Goal: Information Seeking & Learning: Learn about a topic

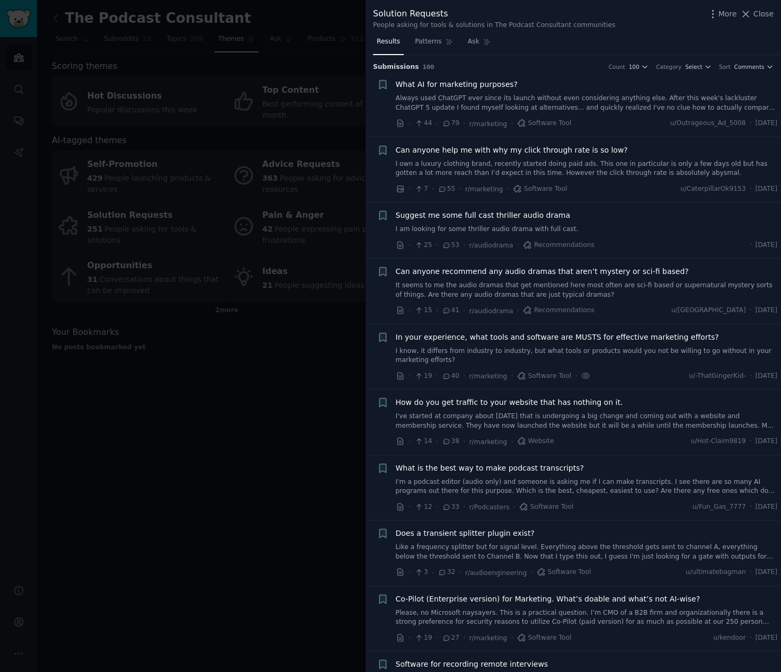
click at [610, 158] on div "Can anyone help me with why my click through rate is so low? I own a luxury clo…" at bounding box center [587, 161] width 382 height 33
click at [565, 152] on span "Can anyone help me with why my click through rate is so low?" at bounding box center [512, 150] width 232 height 11
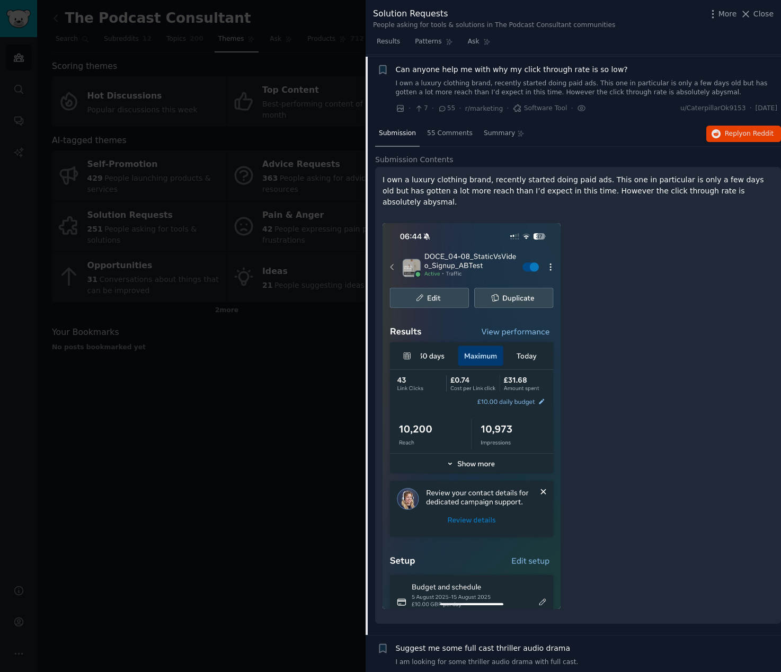
scroll to position [82, 0]
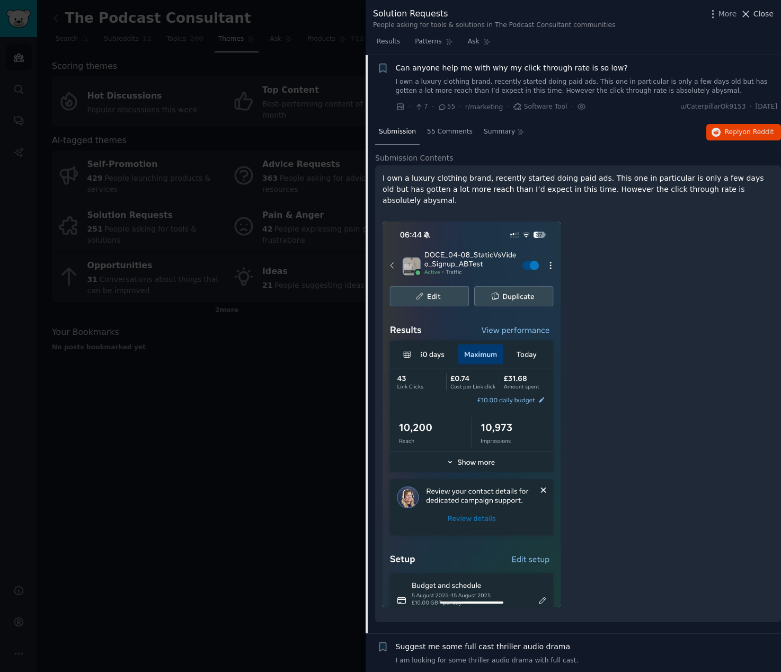
click at [755, 14] on span "Close" at bounding box center [763, 13] width 20 height 11
click at [255, 395] on div "Scoring themes Hot Discussions Popular discussions this week Top Content Best-p…" at bounding box center [227, 234] width 350 height 349
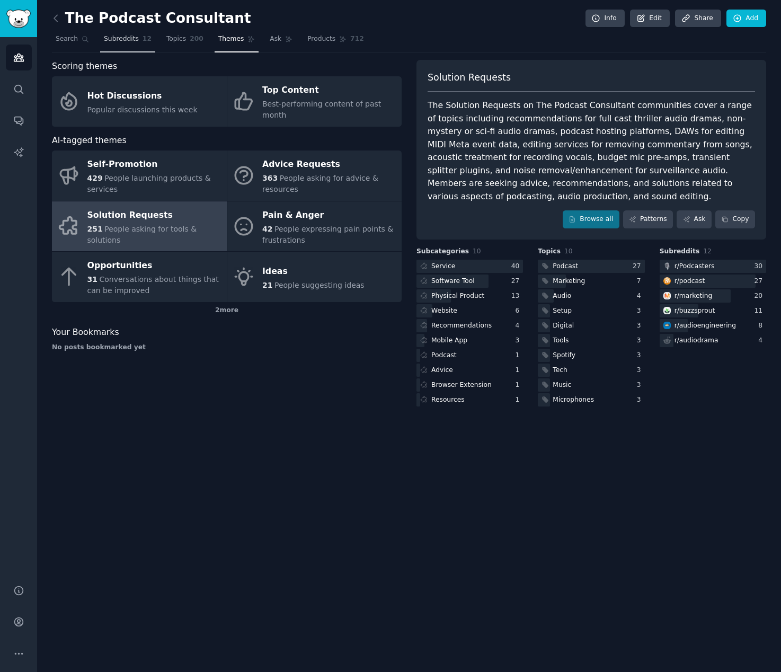
click at [113, 32] on link "Subreddits 12" at bounding box center [127, 42] width 55 height 22
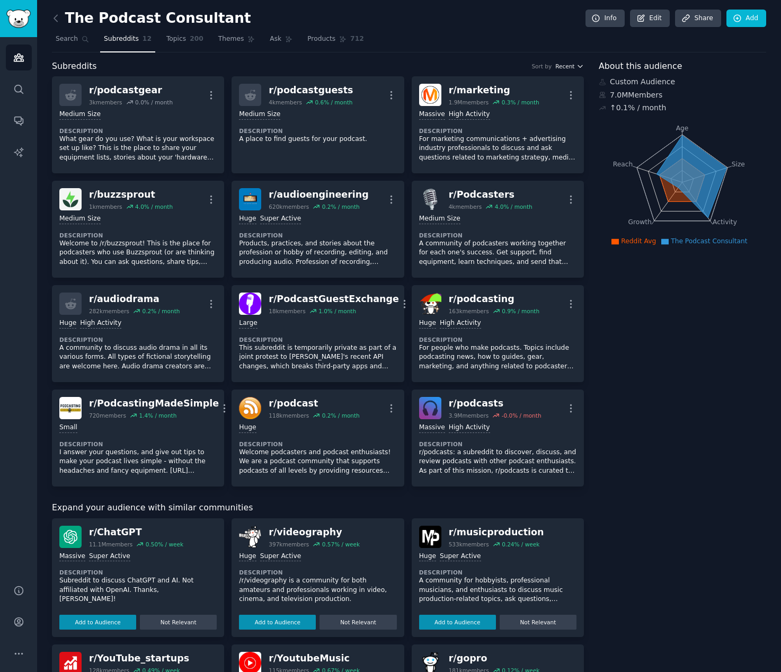
click at [576, 66] on icon "button" at bounding box center [579, 66] width 7 height 7
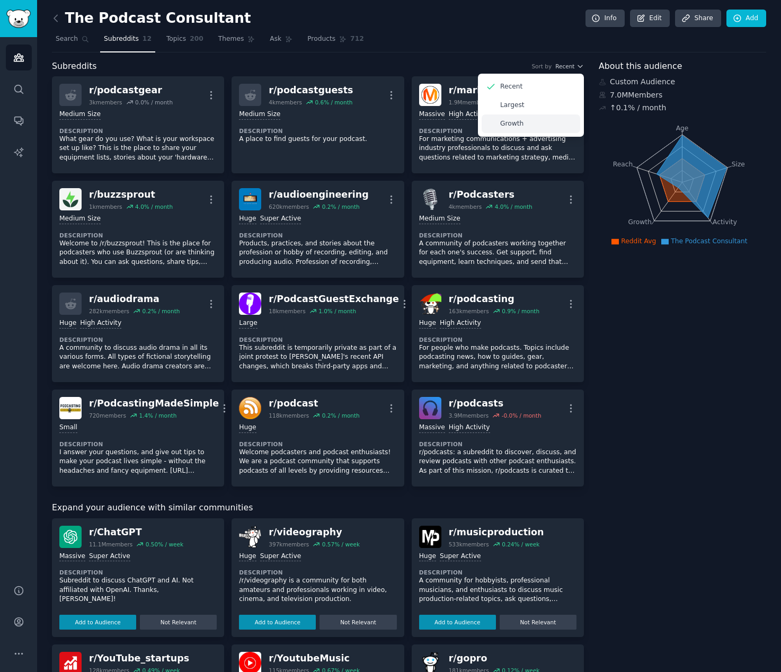
click at [510, 120] on p "Growth" at bounding box center [511, 124] width 23 height 10
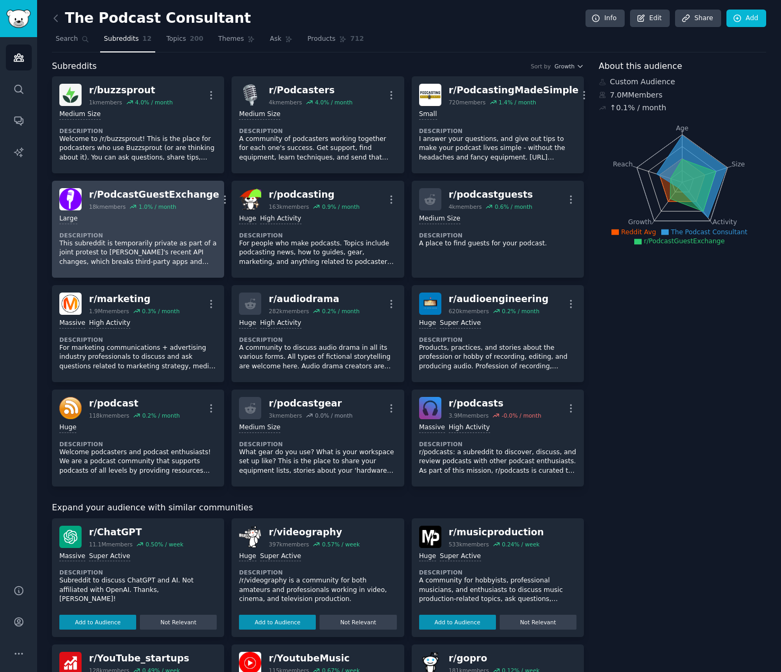
click at [158, 223] on div "Large" at bounding box center [137, 219] width 157 height 10
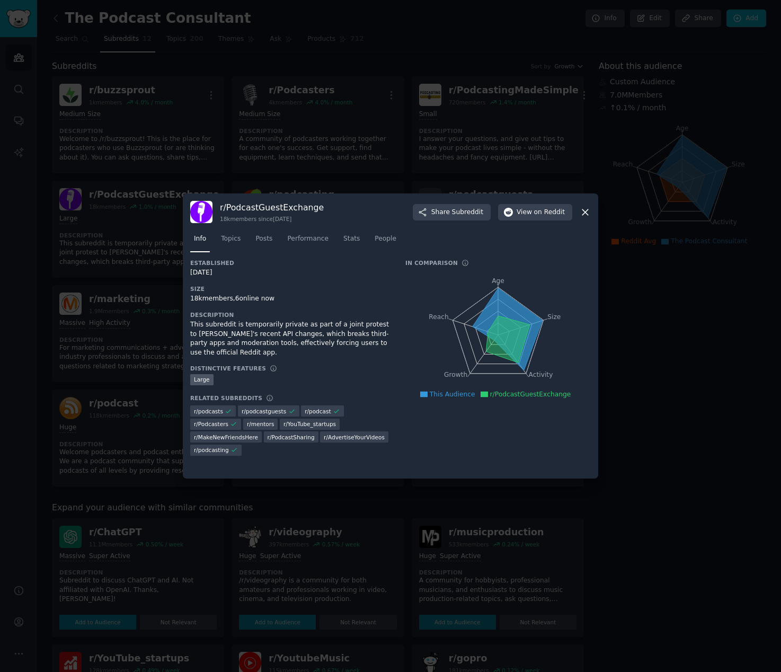
click at [585, 211] on icon at bounding box center [585, 212] width 11 height 11
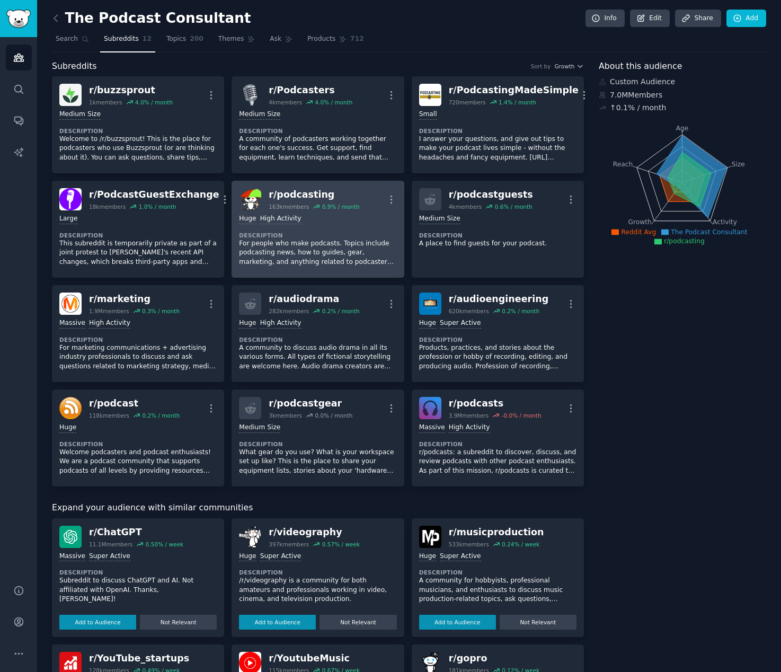
click at [316, 245] on p "For people who make podcasts. Topics include podcasting news, how to guides, ge…" at bounding box center [317, 253] width 157 height 28
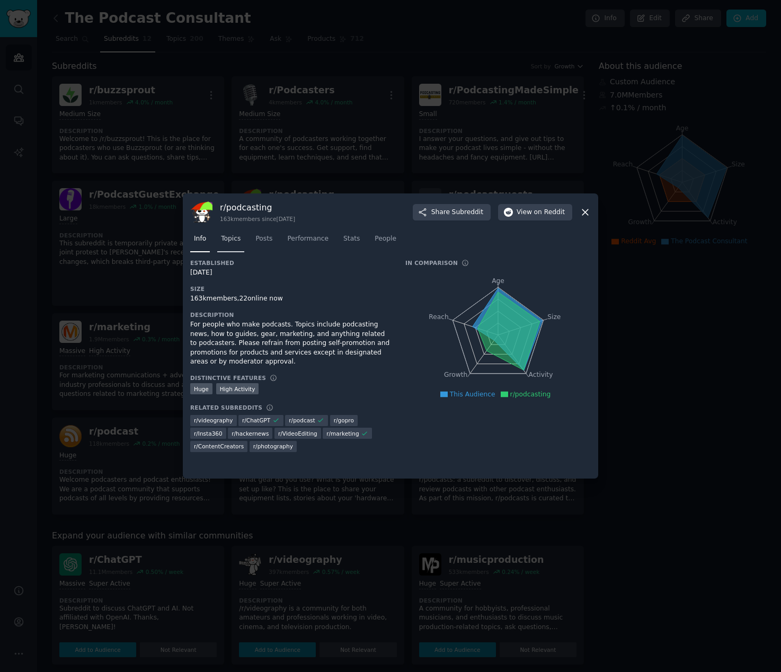
click at [234, 241] on span "Topics" at bounding box center [231, 239] width 20 height 10
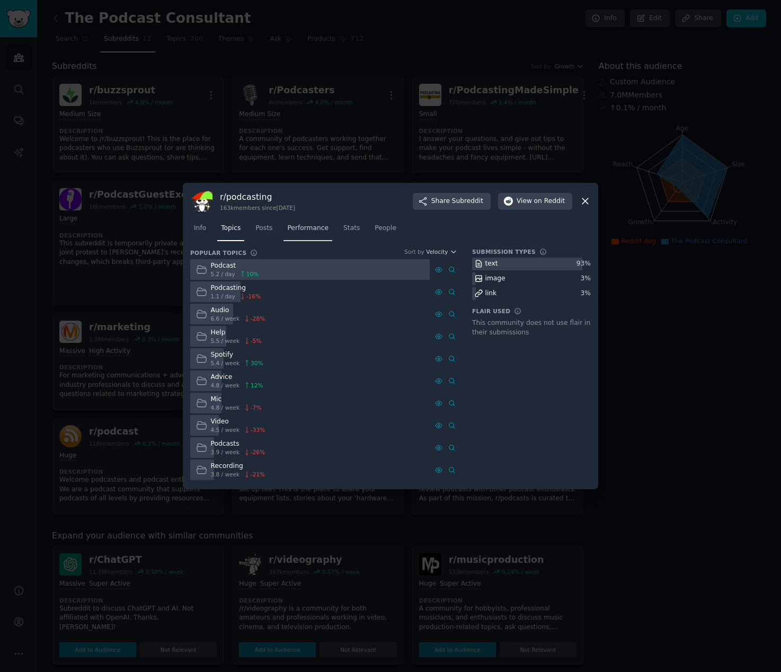
click at [299, 229] on span "Performance" at bounding box center [307, 229] width 41 height 10
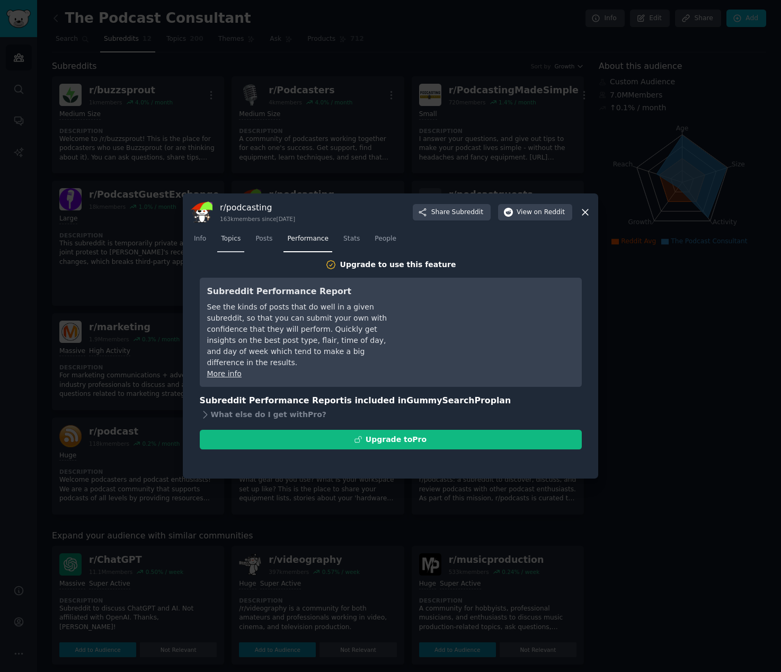
click at [223, 236] on span "Topics" at bounding box center [231, 239] width 20 height 10
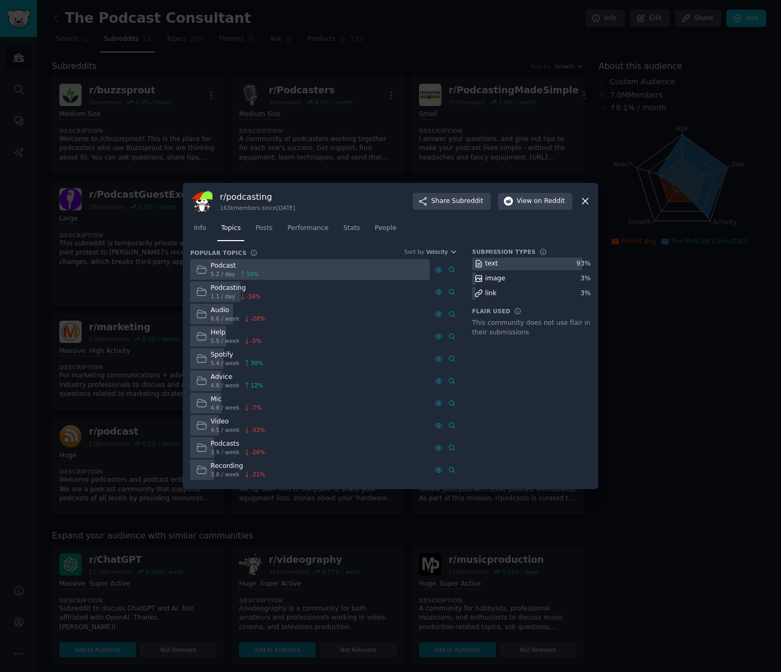
click at [238, 263] on div "Podcast" at bounding box center [235, 266] width 48 height 10
click at [225, 267] on div "Podcast" at bounding box center [235, 266] width 48 height 10
click at [205, 232] on span "Info" at bounding box center [200, 229] width 12 height 10
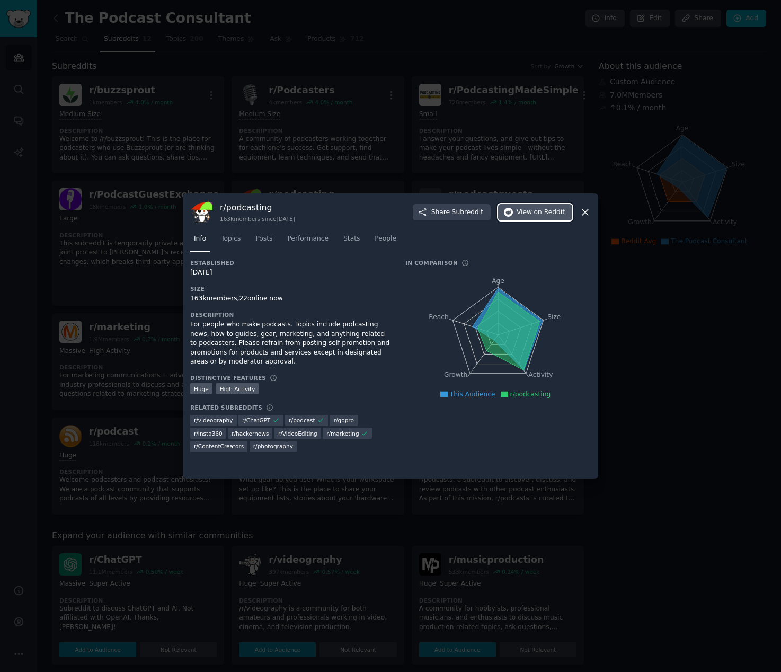
click at [547, 211] on span "on Reddit" at bounding box center [549, 213] width 31 height 10
click at [584, 211] on icon at bounding box center [585, 212] width 6 height 6
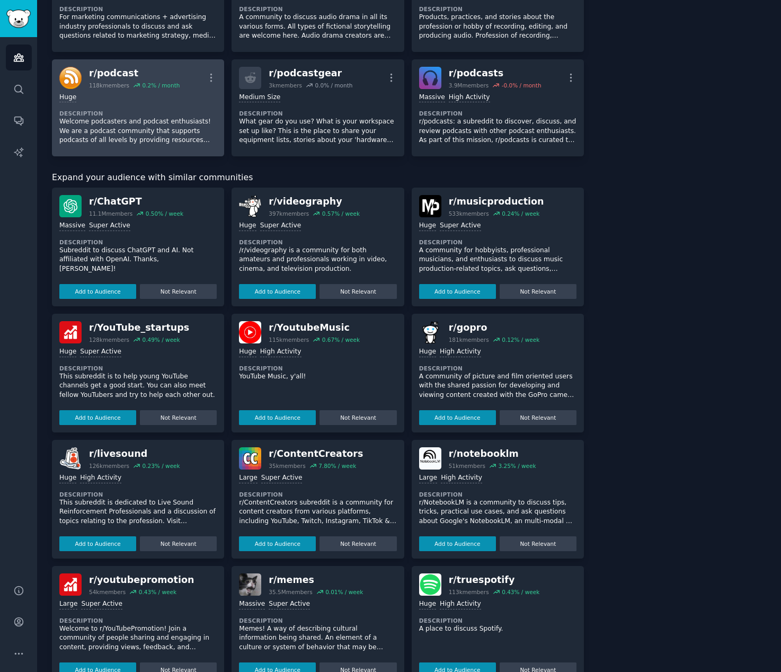
scroll to position [104, 0]
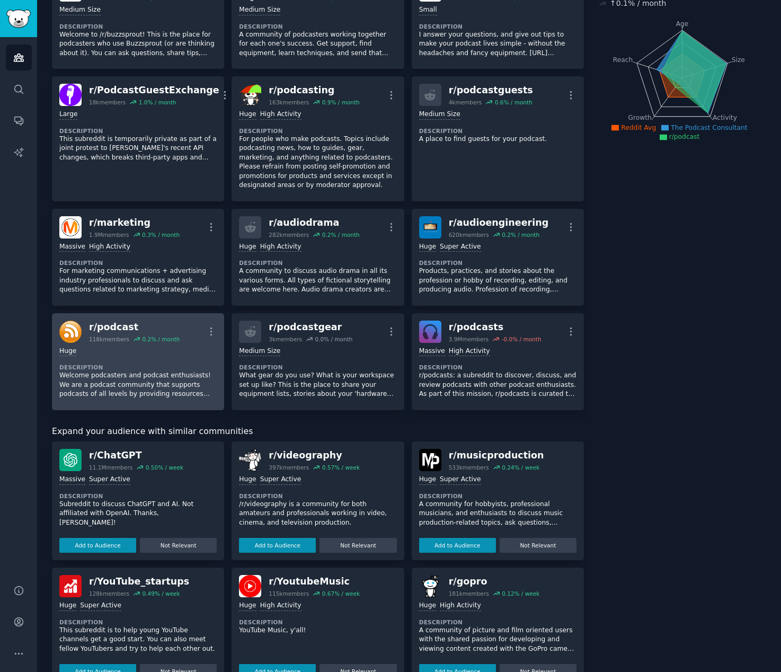
click at [130, 366] on dt "Description" at bounding box center [137, 366] width 157 height 7
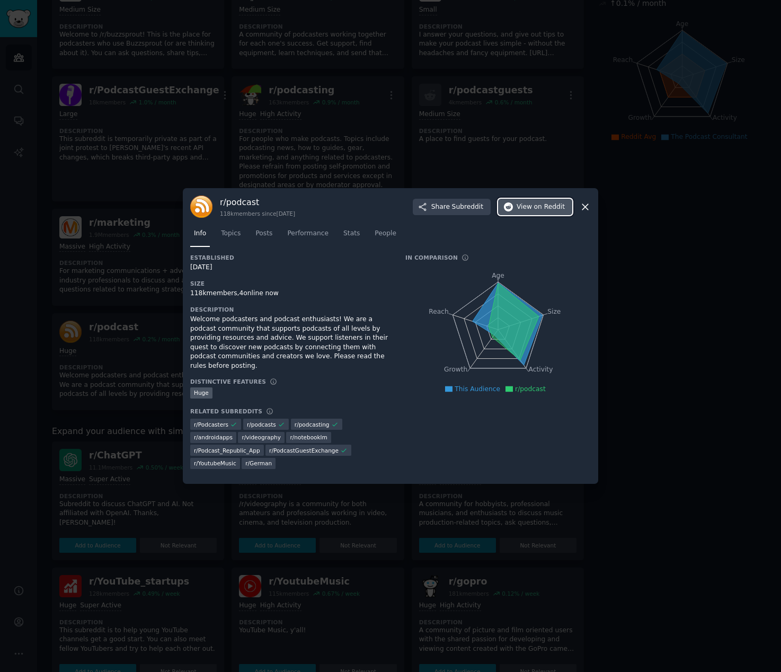
click at [539, 212] on span "on Reddit" at bounding box center [549, 207] width 31 height 10
click at [589, 209] on icon at bounding box center [585, 206] width 11 height 11
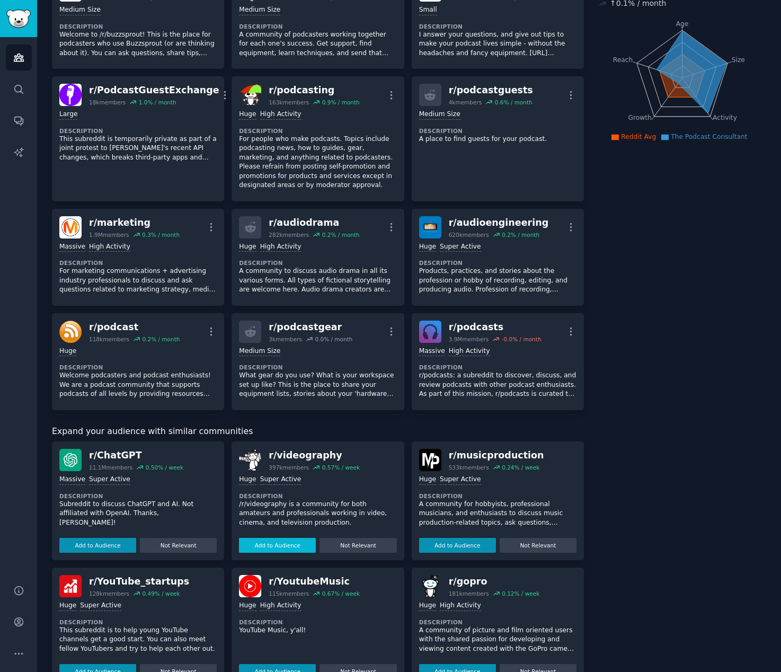
scroll to position [273, 0]
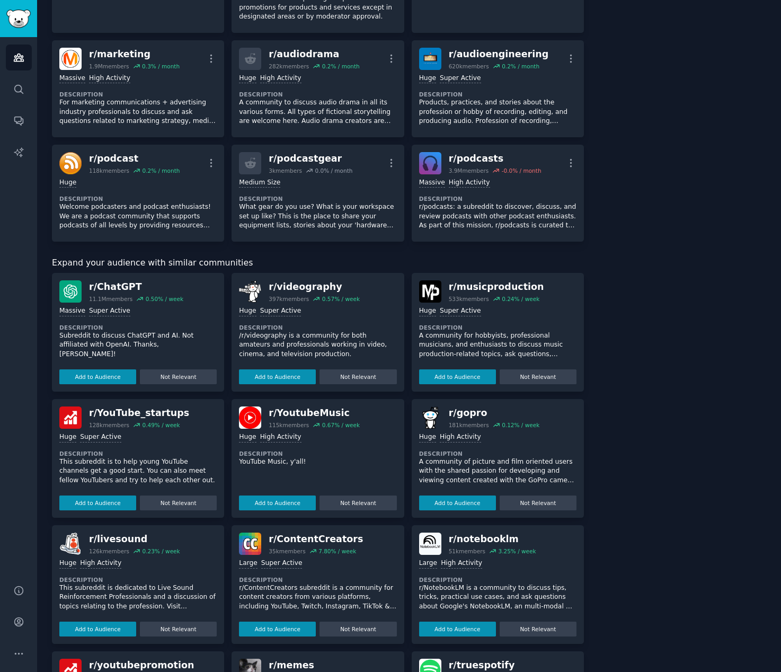
click at [159, 331] on p "Subreddit to discuss ChatGPT and AI. Not affiliated with OpenAI. Thanks, [PERSO…" at bounding box center [137, 345] width 157 height 28
click at [101, 287] on div "r/ ChatGPT" at bounding box center [136, 286] width 94 height 13
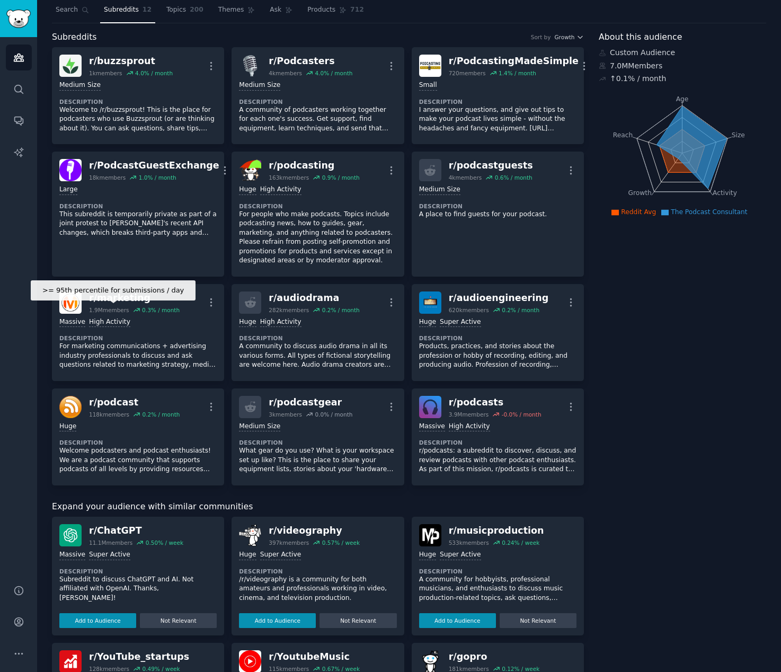
scroll to position [0, 0]
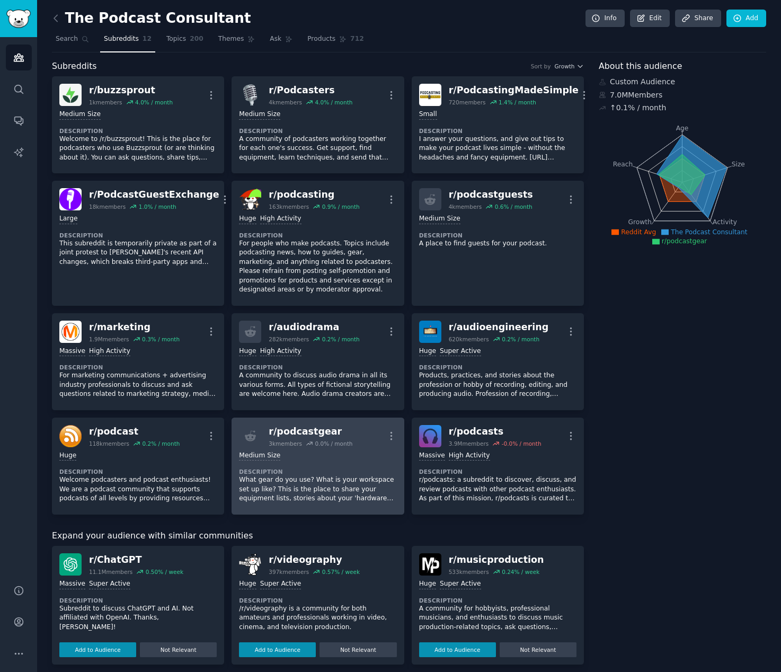
click at [296, 433] on div "r/ podcastgear" at bounding box center [311, 431] width 84 height 13
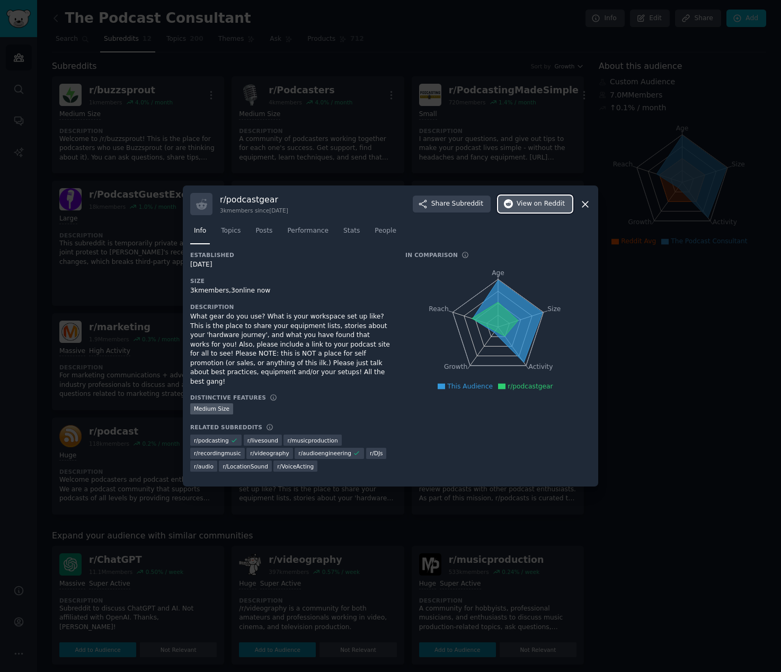
click at [521, 205] on span "View on Reddit" at bounding box center [541, 204] width 48 height 10
click at [683, 282] on div at bounding box center [390, 336] width 781 height 672
